Goal: Information Seeking & Learning: Learn about a topic

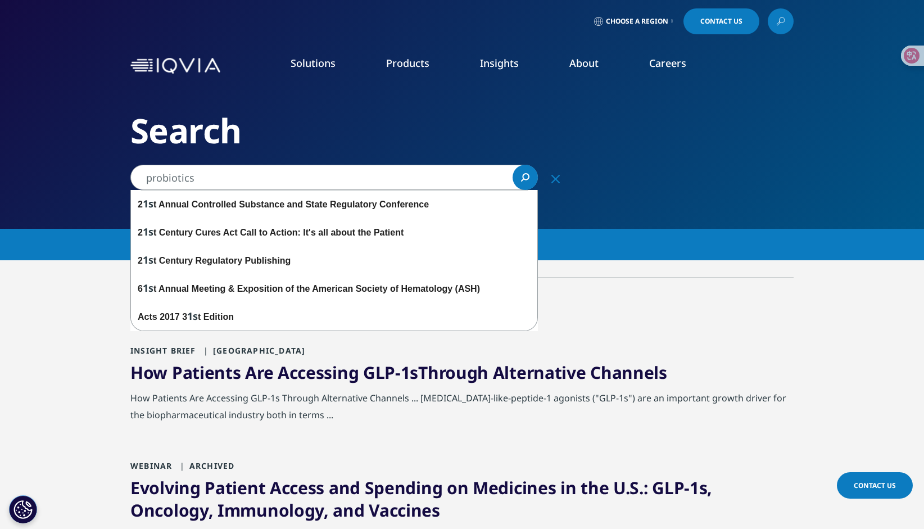
type input "probiotics"
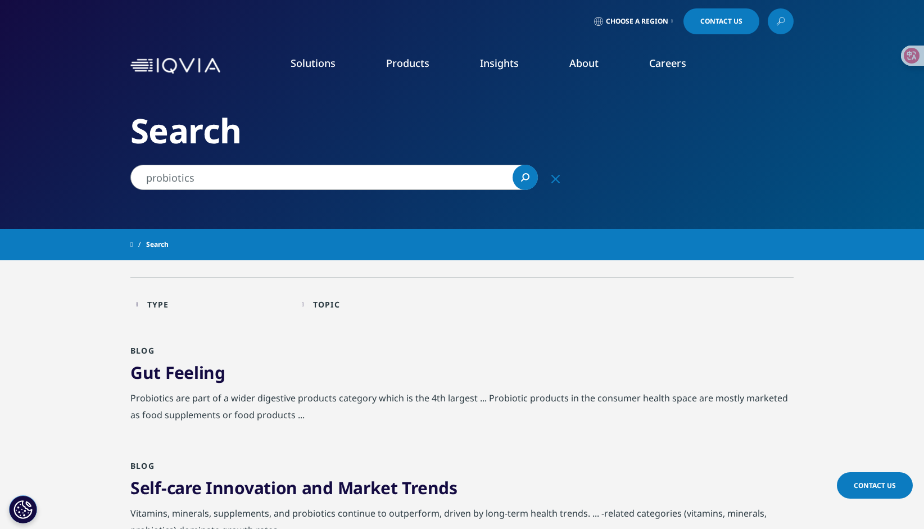
click at [181, 307] on div "Type Loading" at bounding box center [218, 304] width 143 height 11
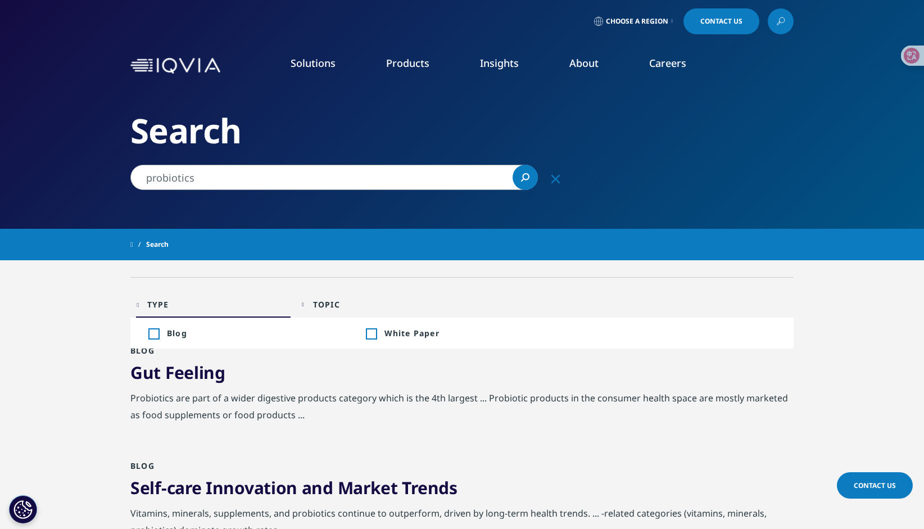
click at [340, 308] on div "Topic" at bounding box center [326, 304] width 27 height 11
drag, startPoint x: 160, startPoint y: 305, endPoint x: 237, endPoint y: 315, distance: 78.2
click at [160, 303] on div "Type" at bounding box center [158, 304] width 22 height 11
click at [376, 329] on div "Toggle White Paper 2" at bounding box center [462, 333] width 193 height 11
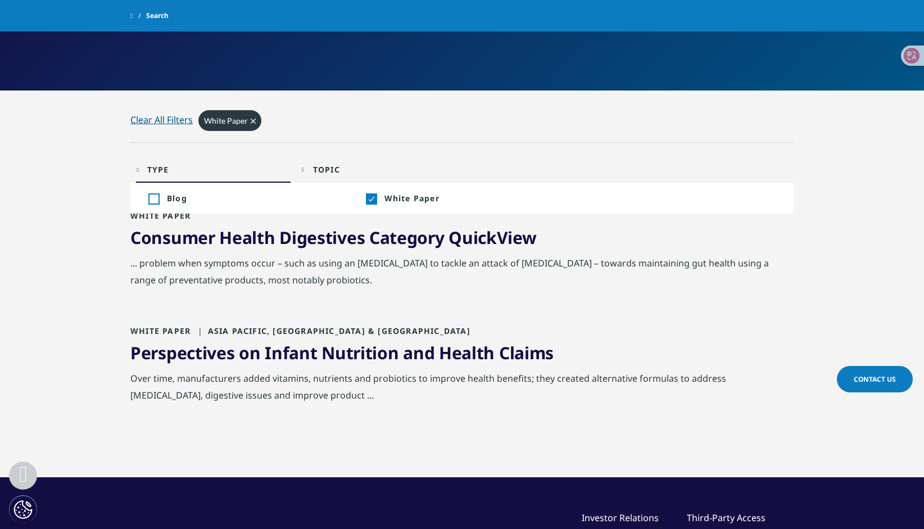
scroll to position [281, 0]
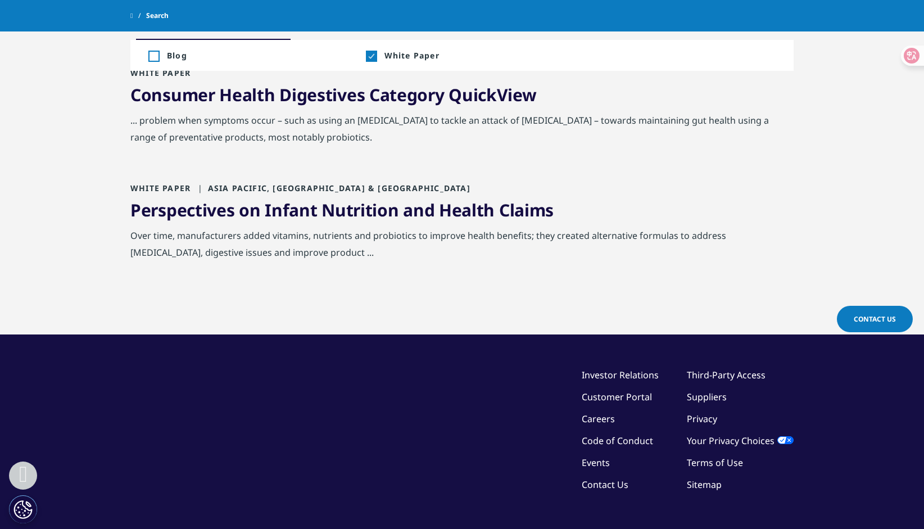
click at [657, 192] on div "White Paper Asia Pacific, Australia & NZ" at bounding box center [461, 191] width 663 height 16
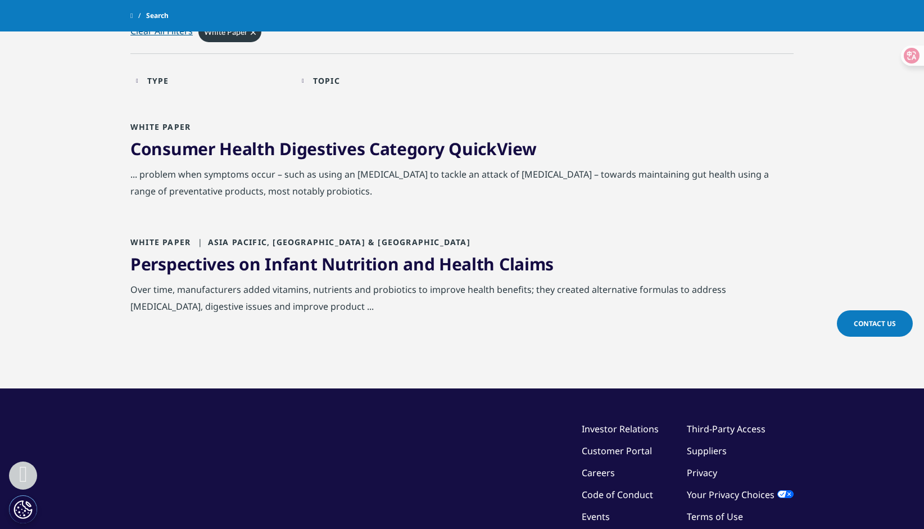
scroll to position [225, 0]
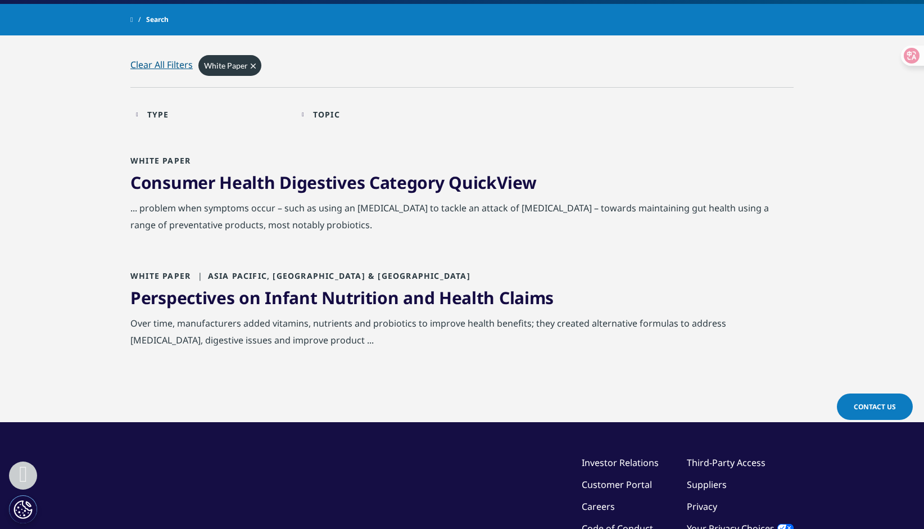
click at [196, 191] on link "Consumer Health Digestives Category QuickView" at bounding box center [333, 182] width 406 height 23
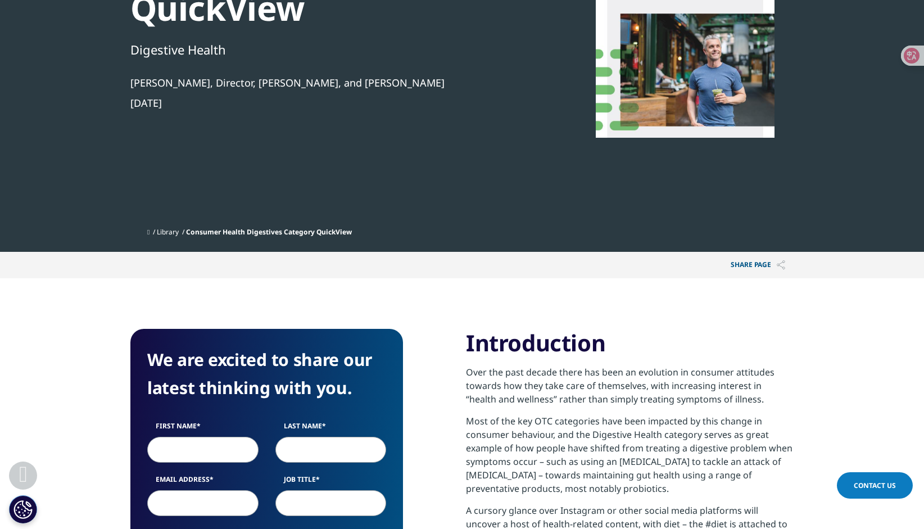
scroll to position [434, 272]
